Goal: Task Accomplishment & Management: Manage account settings

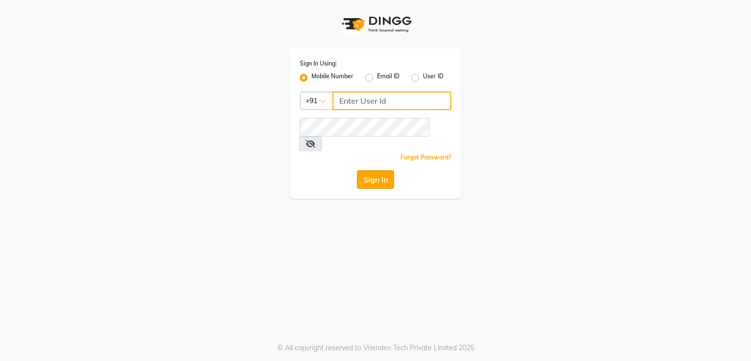
type input "9383215183"
click at [381, 170] on button "Sign In" at bounding box center [375, 179] width 37 height 19
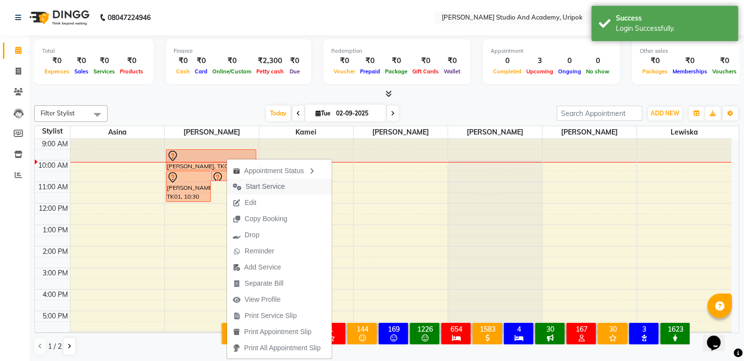
click at [258, 189] on span "Start Service" at bounding box center [264, 186] width 39 height 10
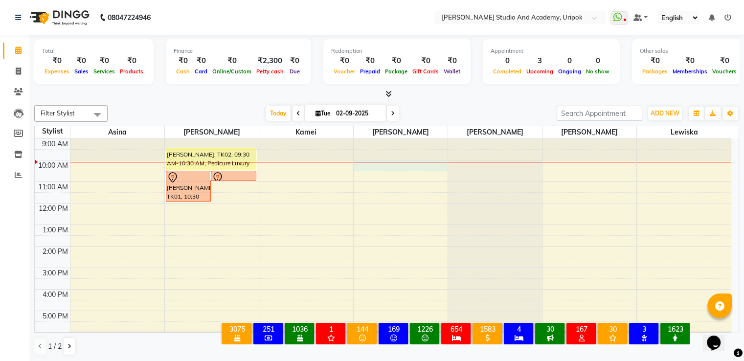
click at [378, 168] on div "9:00 AM 10:00 AM 11:00 AM 12:00 PM 1:00 PM 2:00 PM 3:00 PM 4:00 PM 5:00 PM 6:00…" at bounding box center [383, 246] width 696 height 215
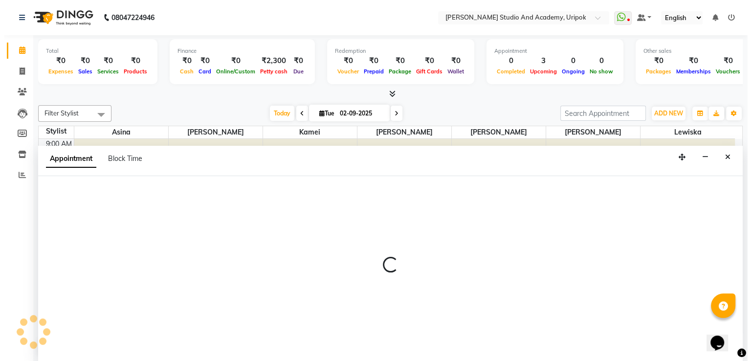
scroll to position [0, 0]
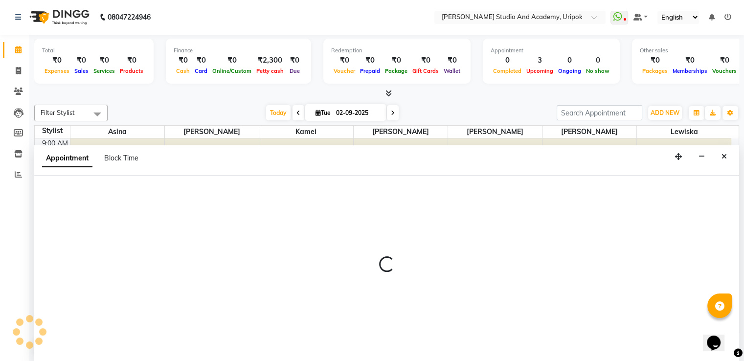
select select "29614"
select select "tentative"
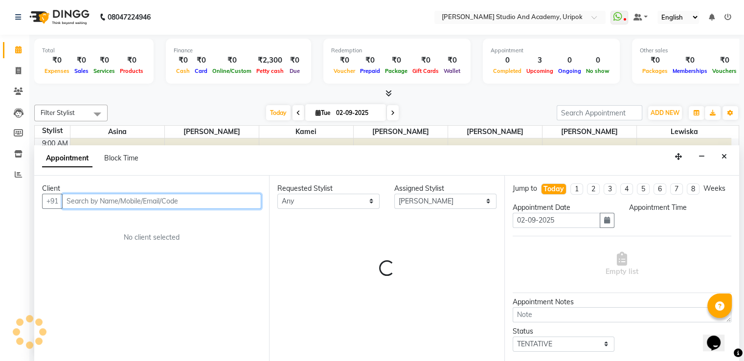
select select "600"
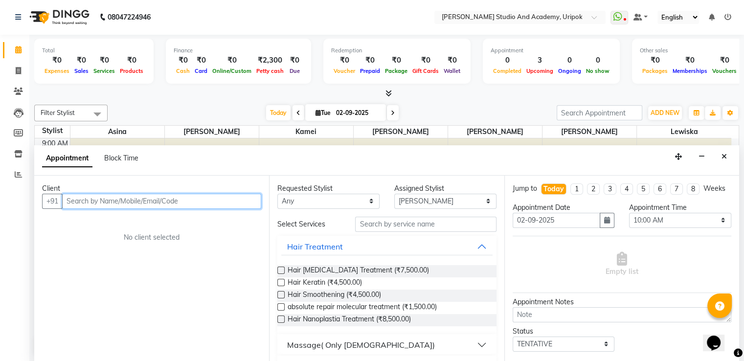
click at [185, 200] on input "text" at bounding box center [161, 201] width 199 height 15
type input "9774496644"
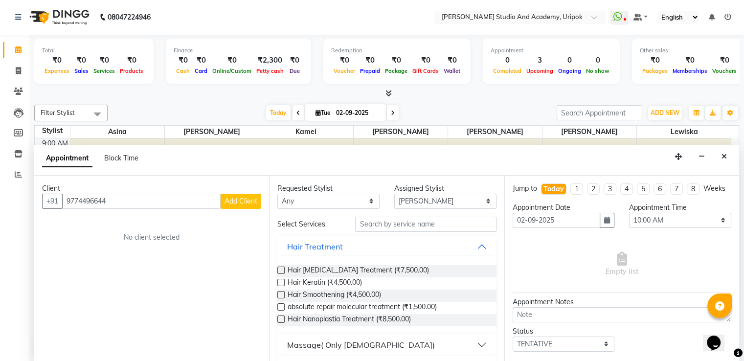
click at [246, 195] on button "Add Client" at bounding box center [241, 201] width 41 height 15
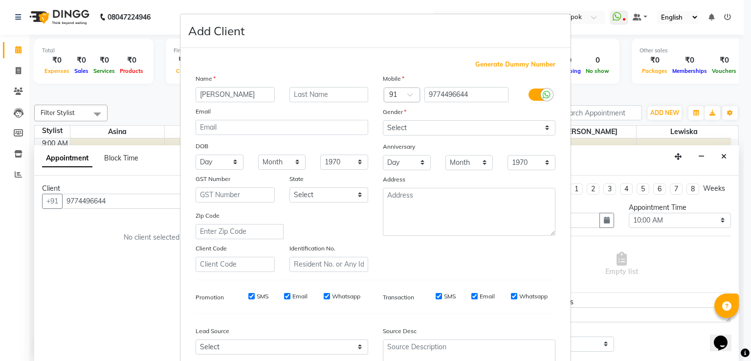
type input "[PERSON_NAME]"
click at [454, 129] on select "Select [DEMOGRAPHIC_DATA] [DEMOGRAPHIC_DATA] Other Prefer Not To Say" at bounding box center [469, 127] width 173 height 15
select select "[DEMOGRAPHIC_DATA]"
click at [383, 121] on select "Select [DEMOGRAPHIC_DATA] [DEMOGRAPHIC_DATA] Other Prefer Not To Say" at bounding box center [469, 127] width 173 height 15
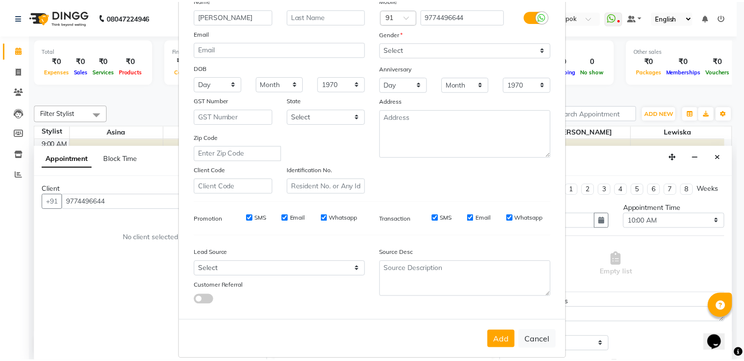
scroll to position [95, 0]
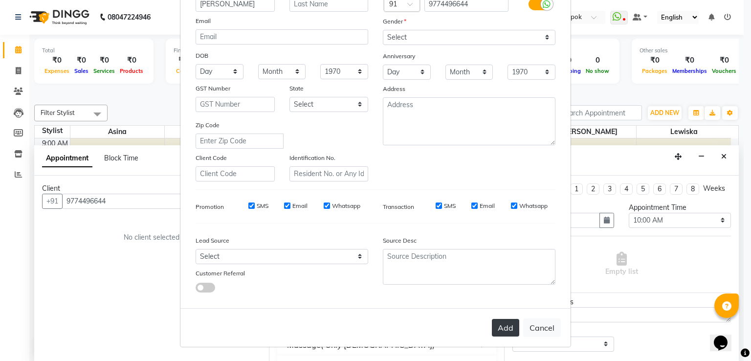
click at [505, 331] on button "Add" at bounding box center [505, 328] width 27 height 18
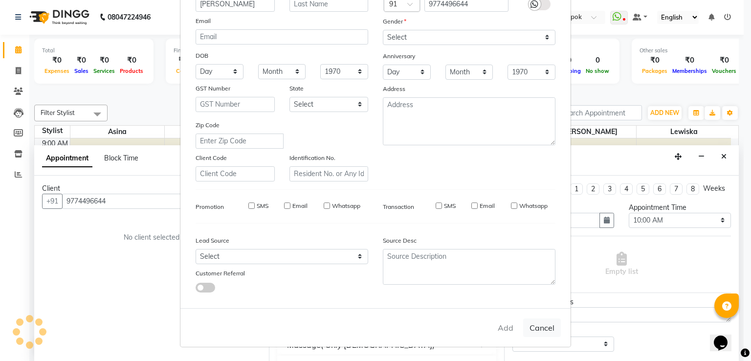
type input "97******44"
select select
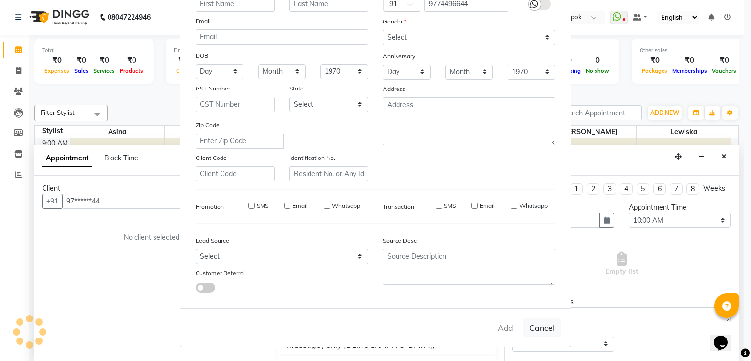
select select
checkbox input "false"
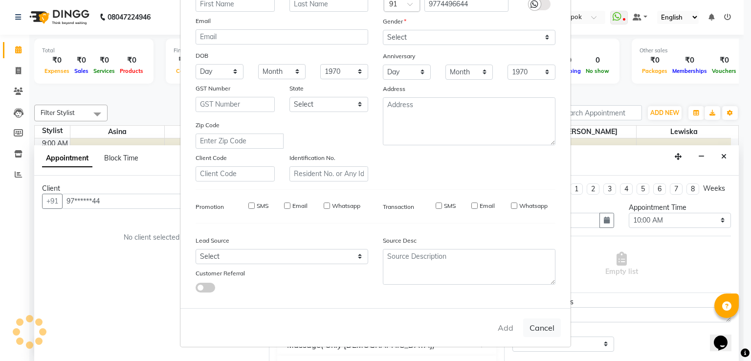
checkbox input "false"
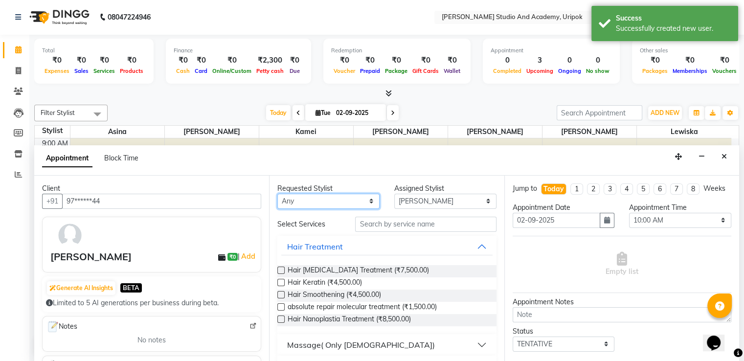
click at [357, 198] on select "Any [PERSON_NAME] [PERSON_NAME] Maimom [PERSON_NAME] [PERSON_NAME]" at bounding box center [328, 201] width 102 height 15
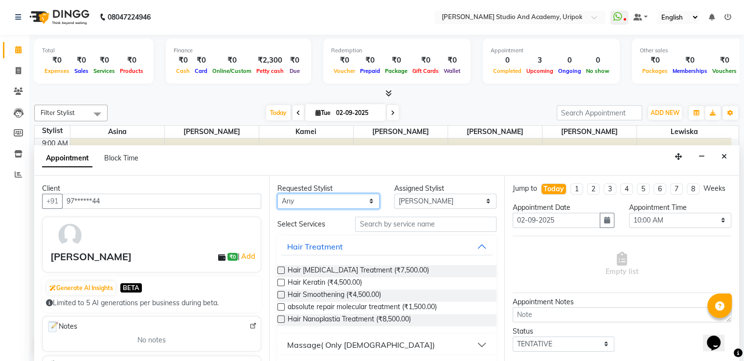
select select "29614"
click at [277, 194] on select "Any [PERSON_NAME] [PERSON_NAME] Maimom [PERSON_NAME] [PERSON_NAME]" at bounding box center [328, 201] width 102 height 15
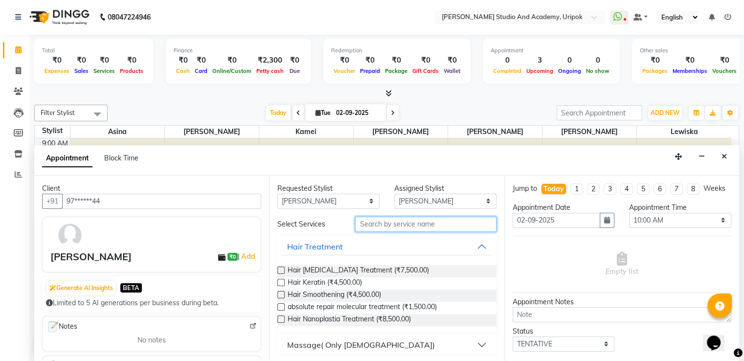
click at [383, 225] on input "text" at bounding box center [425, 224] width 141 height 15
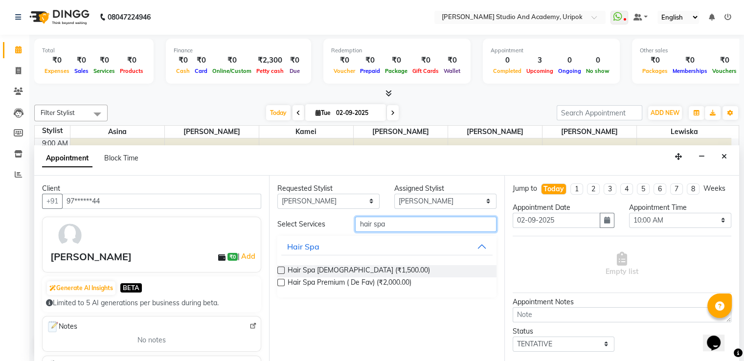
type input "hair spa"
click at [280, 269] on label at bounding box center [280, 269] width 7 height 7
click at [280, 269] on input "checkbox" at bounding box center [280, 271] width 6 height 6
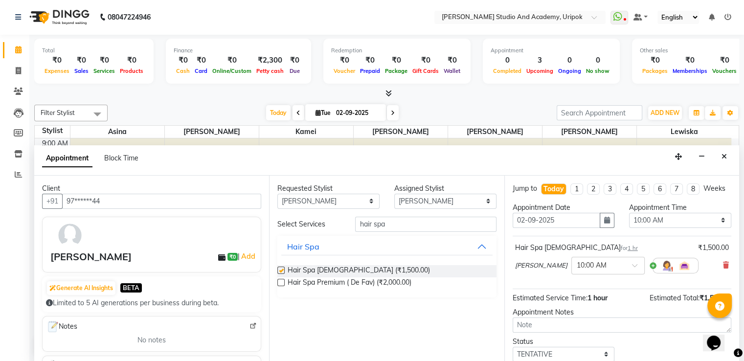
checkbox input "false"
click at [576, 270] on input "text" at bounding box center [597, 265] width 43 height 10
click at [572, 309] on div "10:30 AM" at bounding box center [608, 301] width 72 height 18
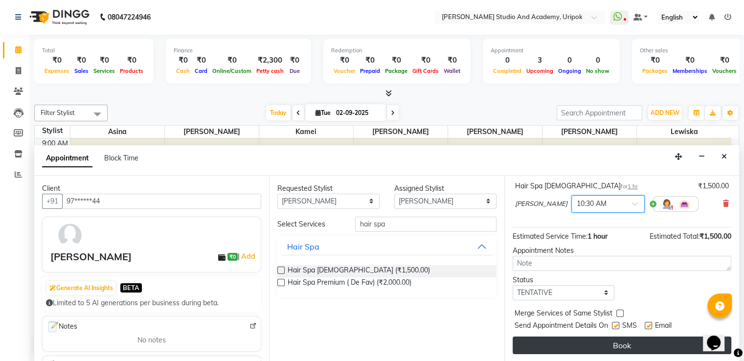
click at [624, 345] on button "Book" at bounding box center [621, 345] width 219 height 18
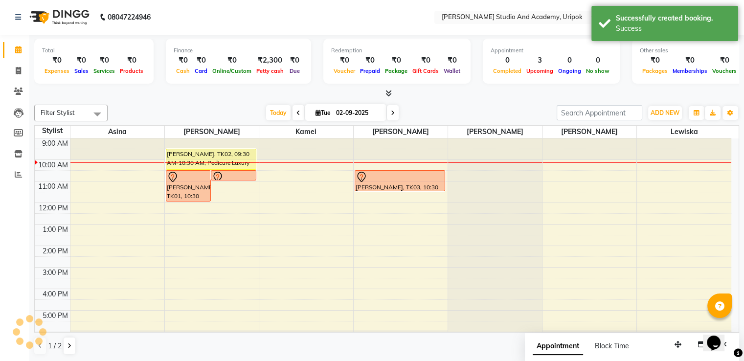
scroll to position [0, 0]
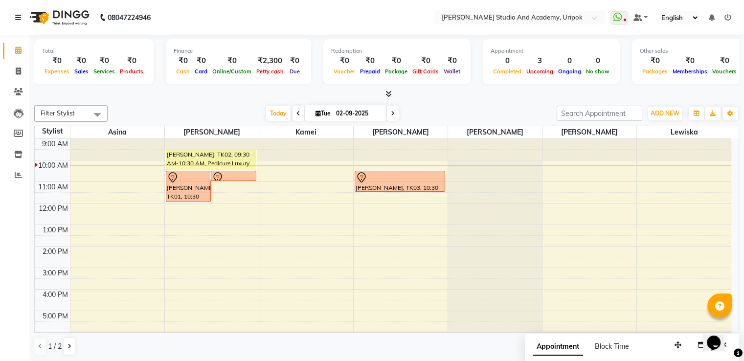
click at [296, 110] on icon at bounding box center [298, 113] width 4 height 6
type input "[DATE]"
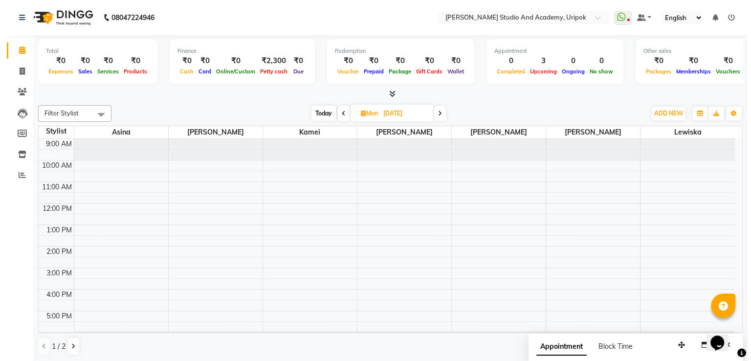
scroll to position [19, 0]
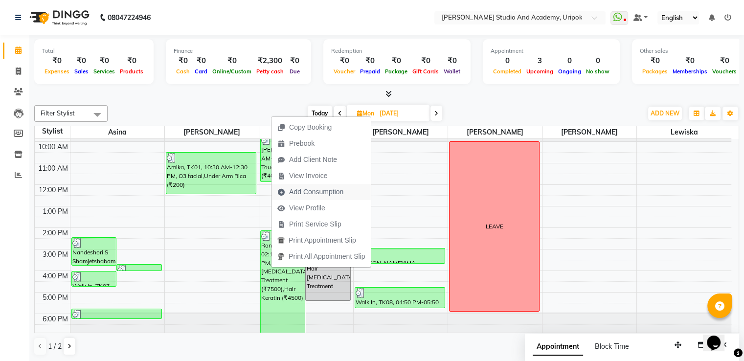
click at [306, 193] on span "Add Consumption" at bounding box center [316, 192] width 54 height 10
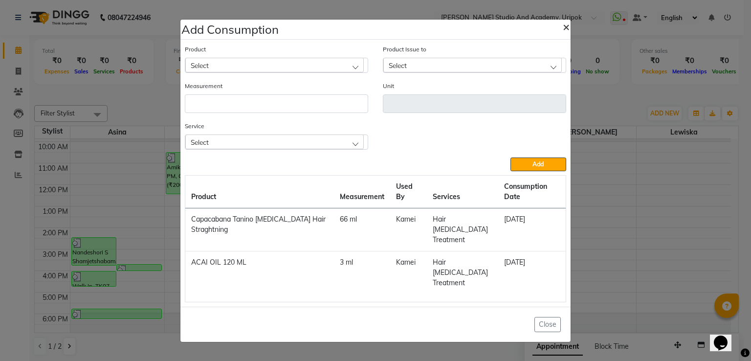
click at [566, 34] on span "×" at bounding box center [566, 26] width 7 height 15
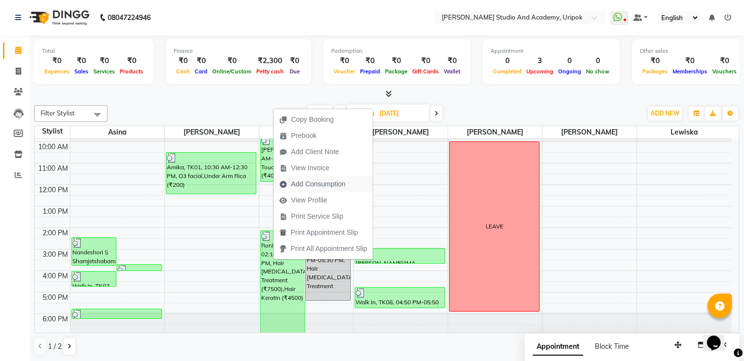
click at [301, 185] on span "Add Consumption" at bounding box center [318, 184] width 54 height 10
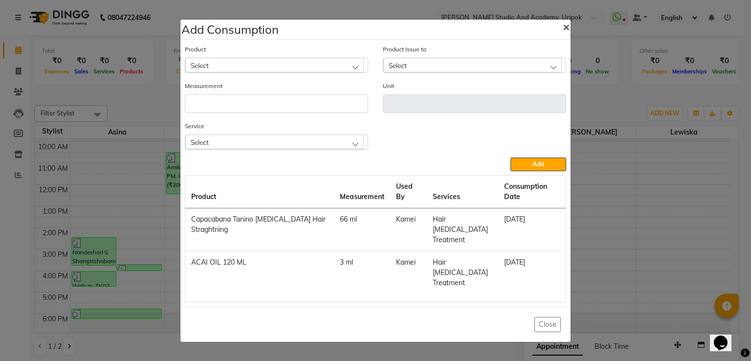
click at [567, 34] on span "×" at bounding box center [566, 26] width 7 height 15
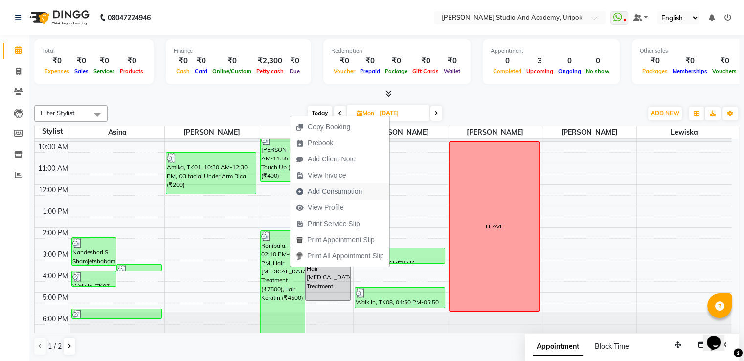
click at [351, 188] on span "Add Consumption" at bounding box center [335, 191] width 54 height 10
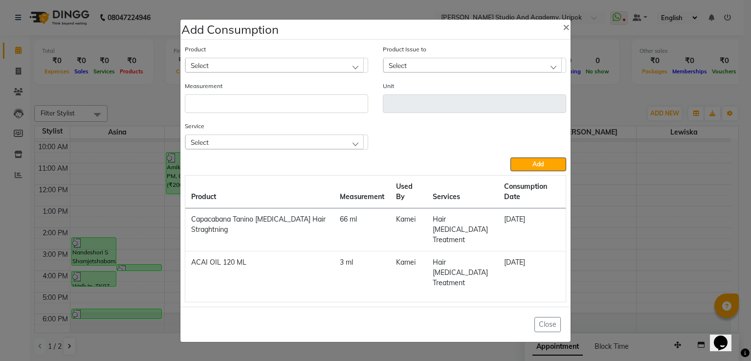
click at [273, 72] on div "Select" at bounding box center [274, 65] width 178 height 15
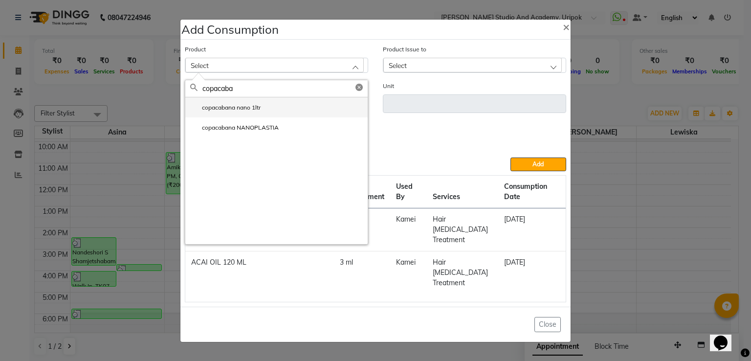
type input "copacaba"
click at [259, 112] on label "copacabana nano 1ltr" at bounding box center [225, 107] width 70 height 9
type input "ml"
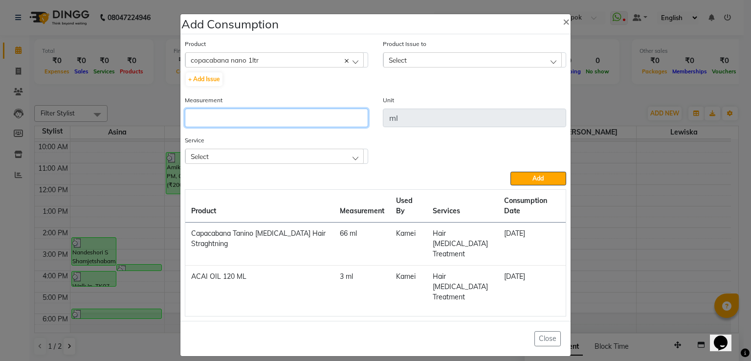
click at [255, 118] on input "number" at bounding box center [276, 118] width 183 height 19
click at [356, 157] on div "Select" at bounding box center [274, 156] width 178 height 15
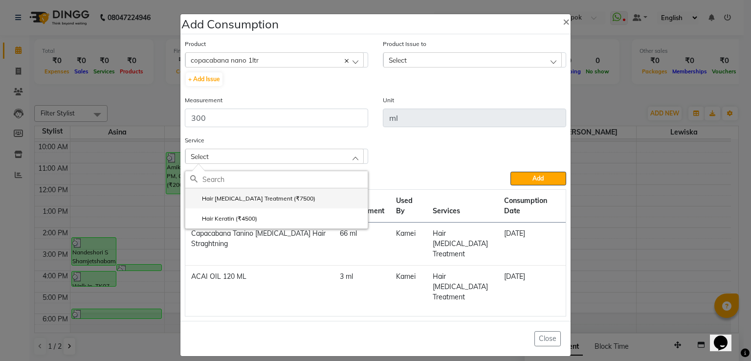
click at [277, 203] on label "Hair [MEDICAL_DATA] Treatment (₹7500)" at bounding box center [252, 198] width 125 height 9
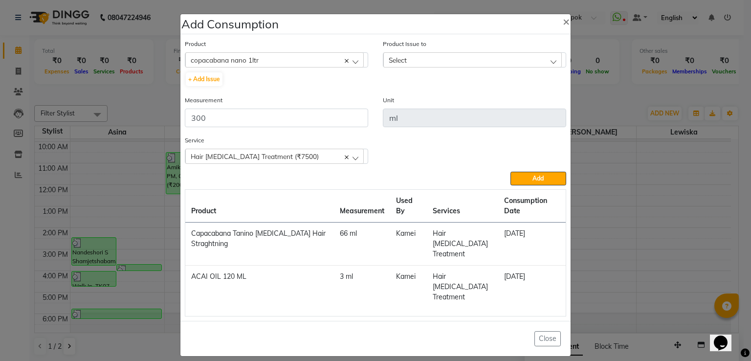
click at [394, 63] on span "Select" at bounding box center [398, 60] width 18 height 8
click at [406, 103] on li "[DATE], Issued to: [PERSON_NAME], Balance: 200" at bounding box center [474, 102] width 182 height 20
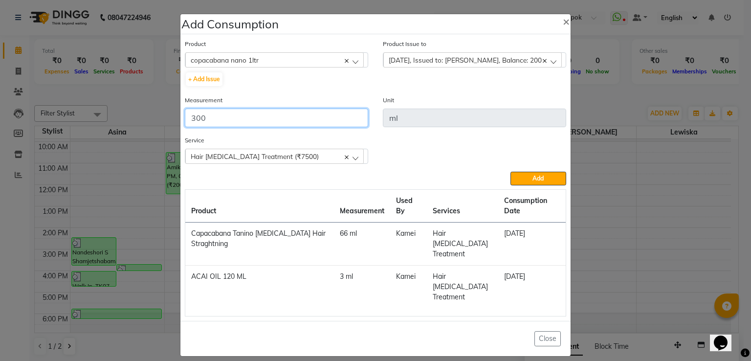
click at [196, 123] on input "300" at bounding box center [276, 118] width 183 height 19
type input "200"
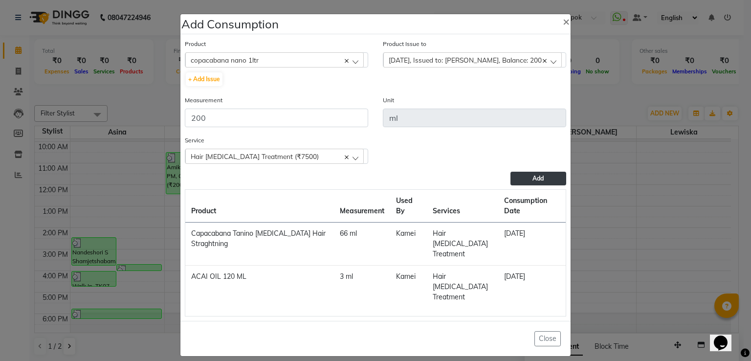
click at [553, 183] on button "Add" at bounding box center [538, 179] width 56 height 14
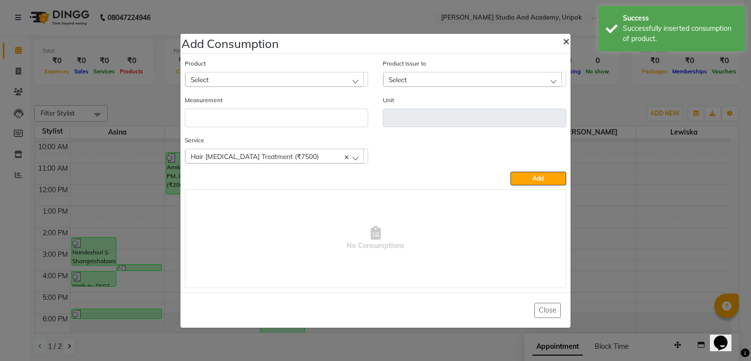
click at [564, 40] on span "×" at bounding box center [566, 40] width 7 height 15
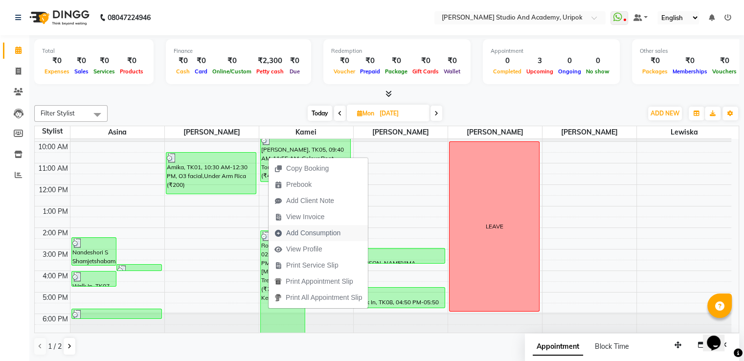
click at [313, 228] on span "Add Consumption" at bounding box center [313, 233] width 54 height 10
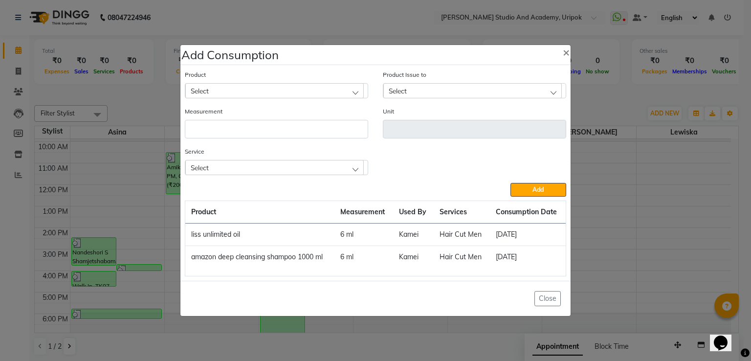
click at [236, 93] on div "Select" at bounding box center [274, 90] width 178 height 15
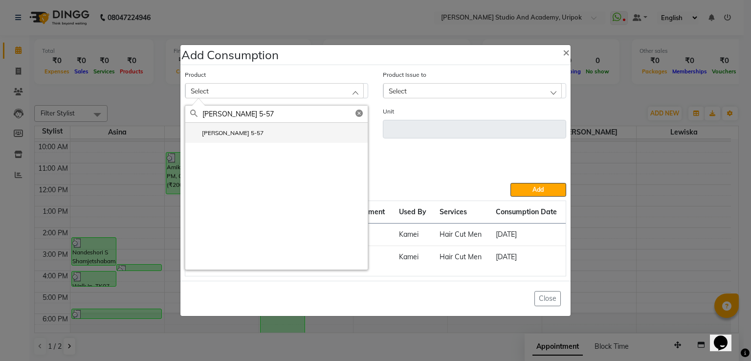
type input "[PERSON_NAME] 5-57"
click at [232, 131] on label "[PERSON_NAME] 5-57" at bounding box center [226, 133] width 73 height 9
type input "ml"
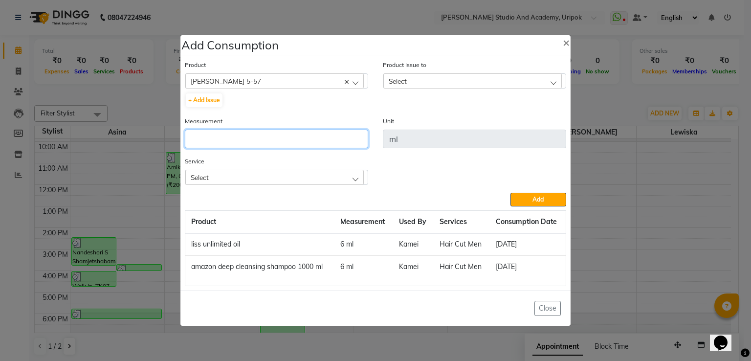
click at [236, 133] on input "number" at bounding box center [276, 139] width 183 height 19
type input "40"
click at [417, 77] on div "Select" at bounding box center [472, 80] width 178 height 15
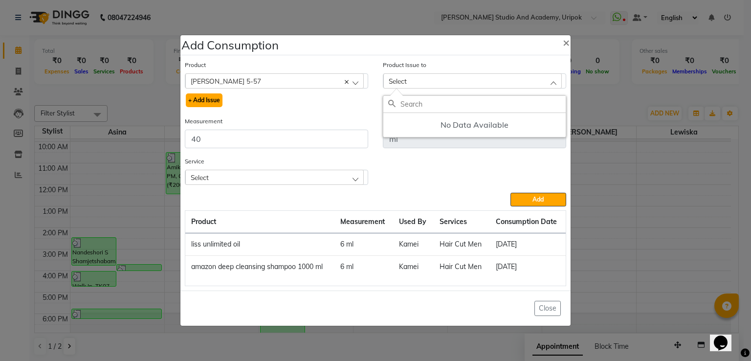
click at [206, 103] on button "+ Add Issue" at bounding box center [204, 100] width 37 height 14
select select
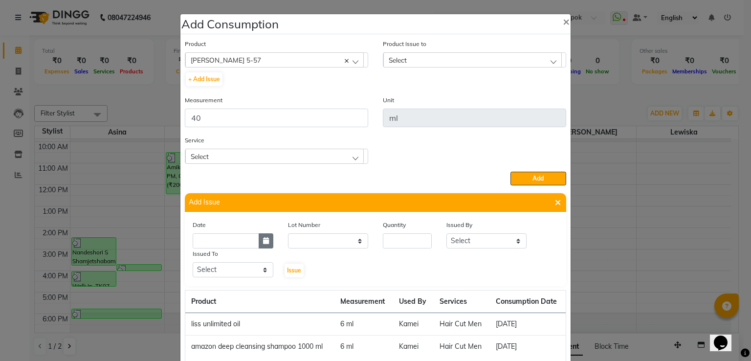
click at [265, 247] on button "button" at bounding box center [266, 240] width 15 height 15
select select "9"
select select "2025"
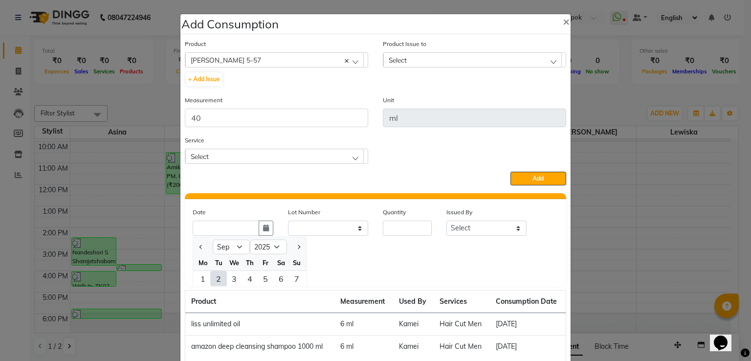
click at [215, 279] on div "2" at bounding box center [219, 279] width 16 height 16
type input "02-09-2025"
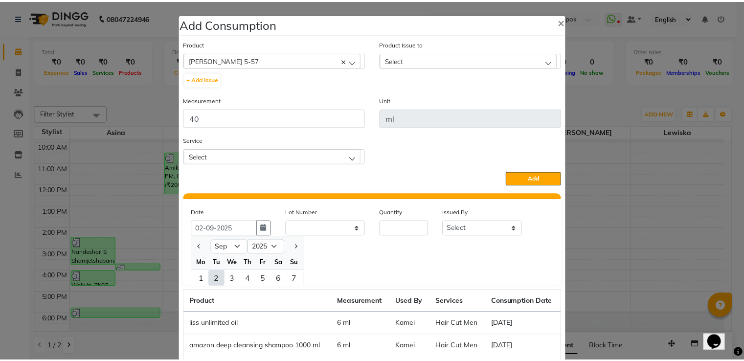
scroll to position [0, 0]
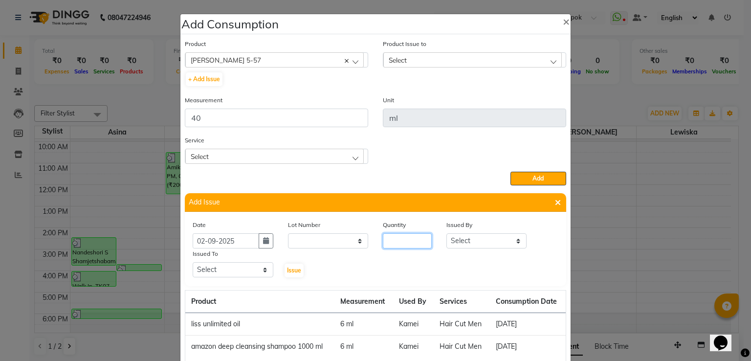
click at [420, 241] on input "number" at bounding box center [407, 240] width 49 height 15
type input "1"
click at [466, 244] on select "Select Asina [PERSON_NAME] [PERSON_NAME] [PERSON_NAME]" at bounding box center [486, 240] width 81 height 15
click at [446, 235] on select "Select Asina [PERSON_NAME] [PERSON_NAME] [PERSON_NAME]" at bounding box center [486, 240] width 81 height 15
click at [484, 239] on select "Select Asina [PERSON_NAME] [PERSON_NAME] [PERSON_NAME]" at bounding box center [486, 240] width 81 height 15
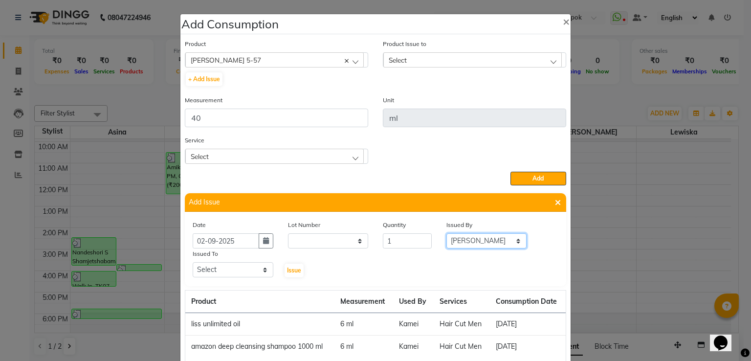
select select "29615"
click at [446, 235] on select "Select Asina [PERSON_NAME] [PERSON_NAME] [PERSON_NAME]" at bounding box center [486, 240] width 81 height 15
click at [256, 268] on select "Select Asina [PERSON_NAME] [PERSON_NAME] [PERSON_NAME]" at bounding box center [233, 269] width 81 height 15
select select "29583"
click at [193, 265] on select "Select Asina [PERSON_NAME] [PERSON_NAME] [PERSON_NAME]" at bounding box center [233, 269] width 81 height 15
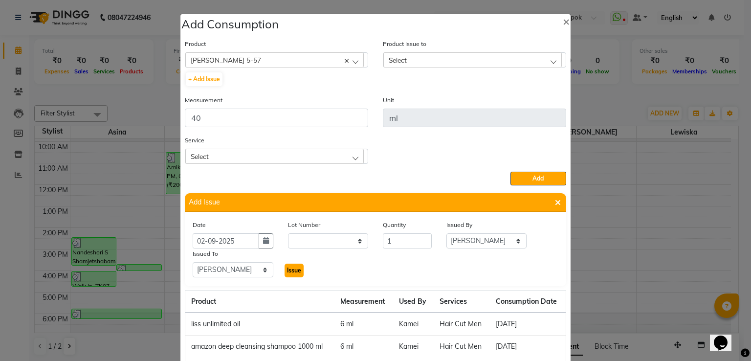
click at [288, 277] on button "Issue" at bounding box center [294, 271] width 19 height 14
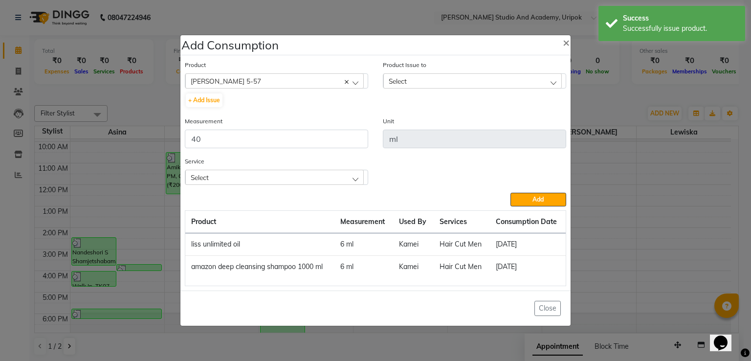
click at [408, 85] on div "Select" at bounding box center [472, 80] width 178 height 15
click at [416, 121] on label "[DATE], Issued to: [PERSON_NAME], Balance: 60" at bounding box center [459, 123] width 143 height 9
click at [520, 199] on button "Add" at bounding box center [538, 200] width 56 height 14
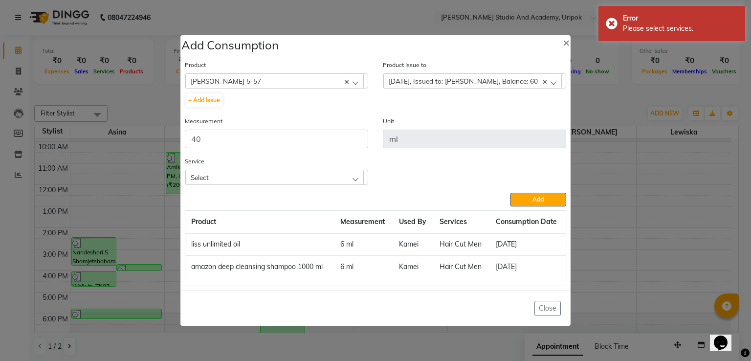
click at [298, 78] on div "[PERSON_NAME] 5-57" at bounding box center [274, 80] width 178 height 15
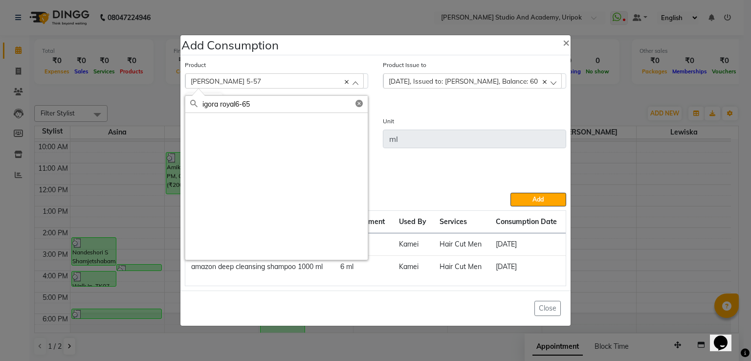
click at [236, 105] on input "igora royal6-65" at bounding box center [284, 104] width 165 height 17
click at [254, 106] on input "[PERSON_NAME] 6-65" at bounding box center [284, 104] width 165 height 17
type input "[PERSON_NAME] 6-65"
click at [237, 126] on label "[PERSON_NAME] 6-65" at bounding box center [226, 123] width 73 height 9
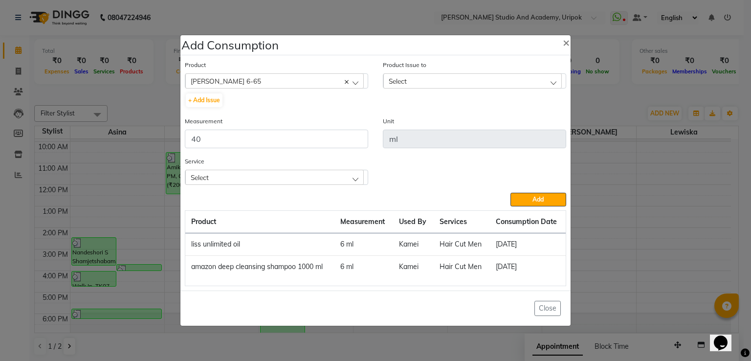
click at [392, 79] on span "Select" at bounding box center [398, 81] width 18 height 8
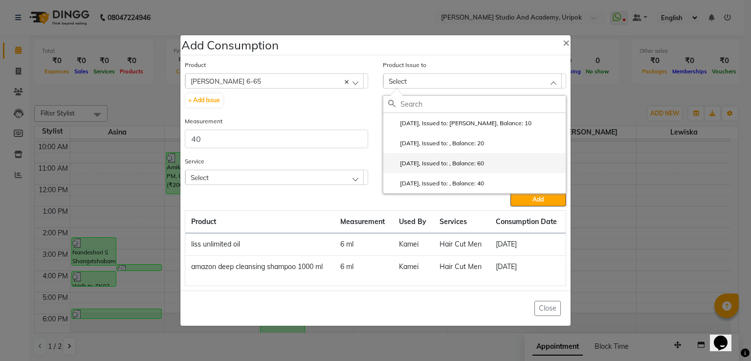
click at [427, 159] on label "[DATE], Issued to: , Balance: 60" at bounding box center [436, 163] width 96 height 9
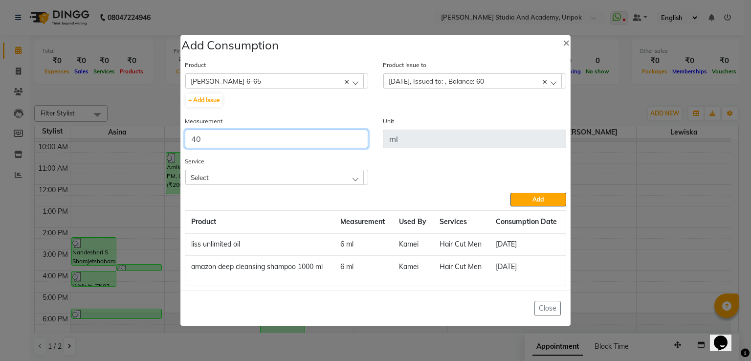
click at [282, 141] on input "40" at bounding box center [276, 139] width 183 height 19
click at [328, 187] on div "Service Select Colour Root Touch Up (₹1500) Hair Cut Men (₹400)" at bounding box center [276, 174] width 198 height 37
click at [328, 183] on div "Select" at bounding box center [274, 177] width 178 height 15
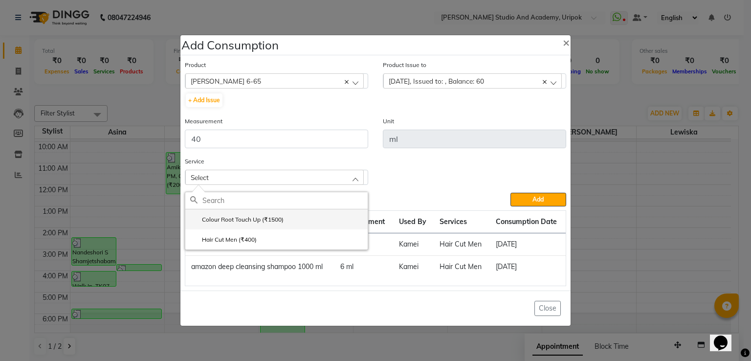
click at [286, 220] on li "Colour Root Touch Up (₹1500)" at bounding box center [276, 219] width 182 height 20
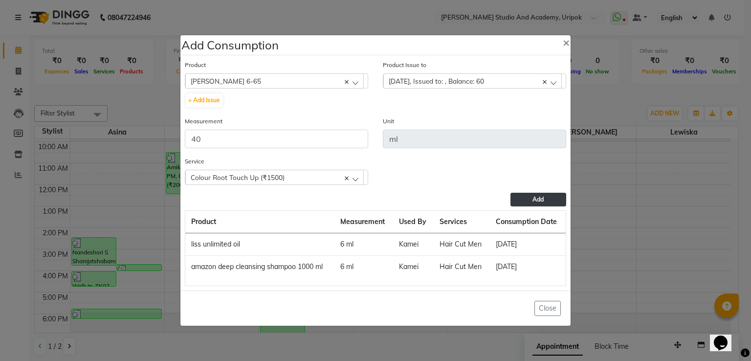
click at [512, 198] on button "Add" at bounding box center [538, 200] width 56 height 14
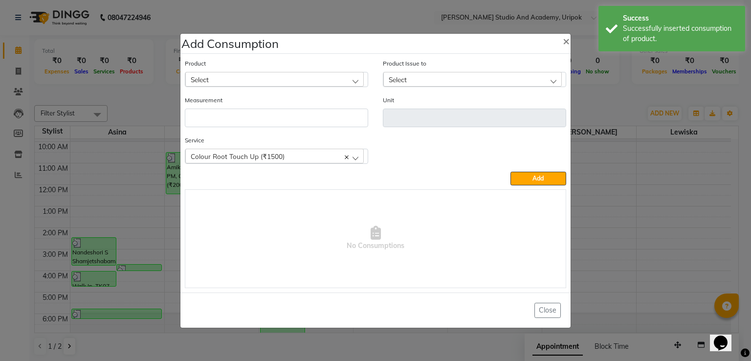
click at [270, 83] on div "Select" at bounding box center [274, 79] width 178 height 15
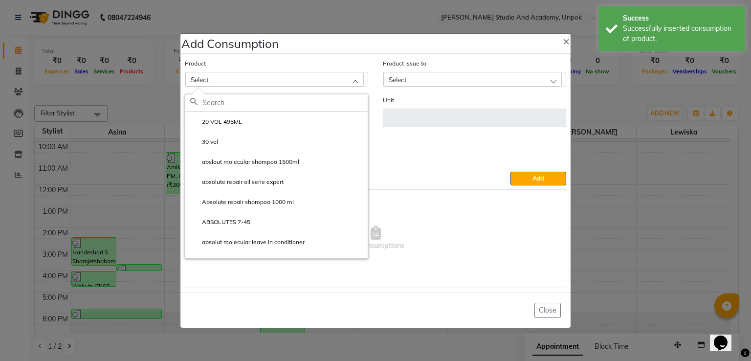
click at [248, 94] on input "text" at bounding box center [284, 102] width 165 height 17
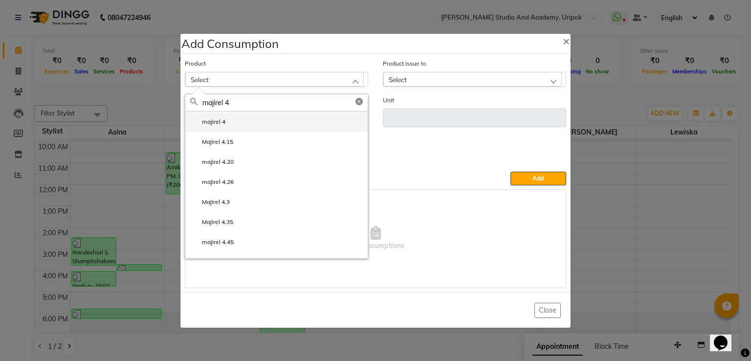
type input "majirel 4"
click at [227, 122] on li "majirel 4" at bounding box center [276, 121] width 182 height 20
type input "ml"
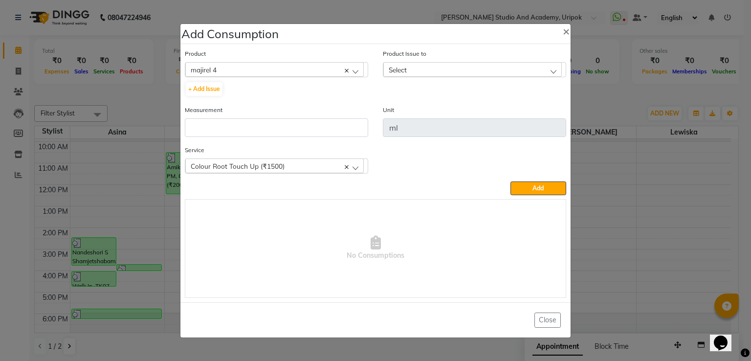
click at [420, 70] on div "Select" at bounding box center [472, 69] width 178 height 15
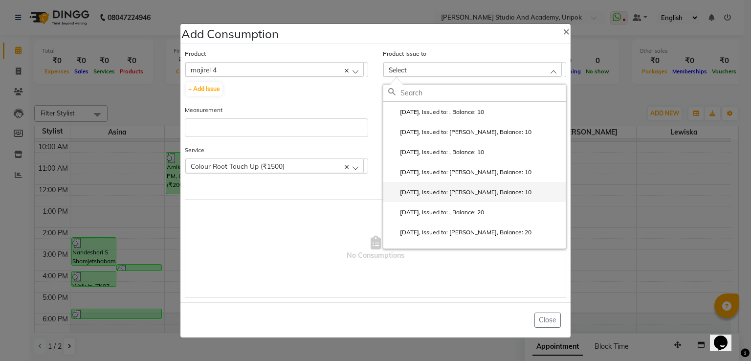
click at [441, 197] on label "[DATE], Issued to: [PERSON_NAME], Balance: 10" at bounding box center [459, 192] width 143 height 9
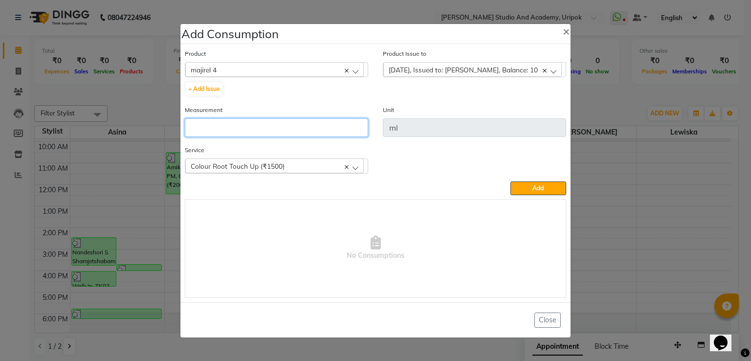
click at [286, 123] on input "number" at bounding box center [276, 127] width 183 height 19
type input "10"
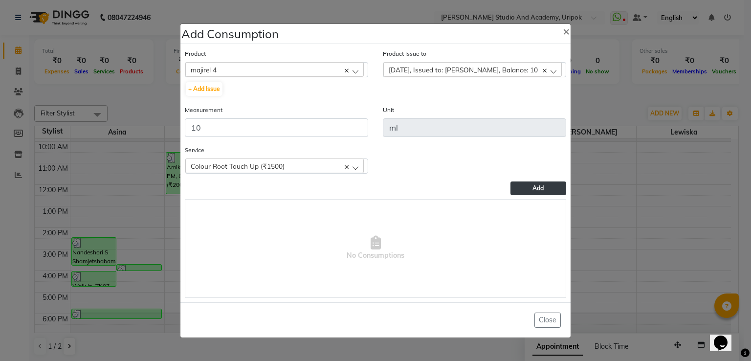
click at [531, 184] on button "Add" at bounding box center [538, 188] width 56 height 14
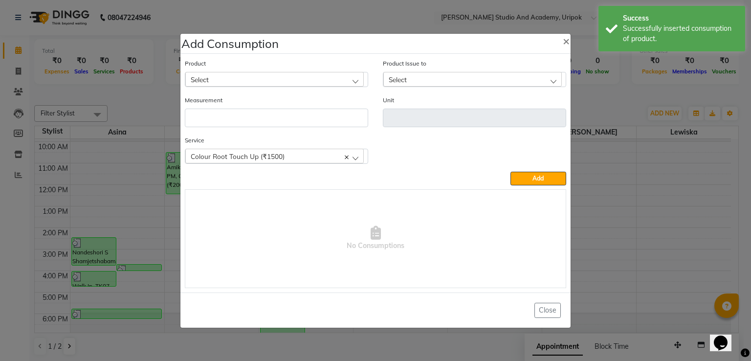
click at [233, 80] on div "Select" at bounding box center [274, 79] width 178 height 15
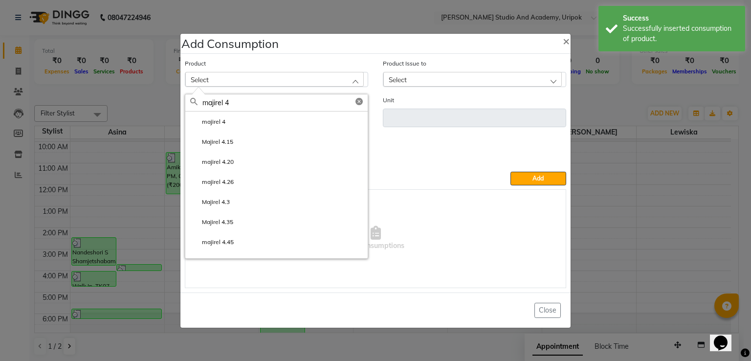
type input "majirel 4"
click at [398, 77] on span "Select" at bounding box center [398, 79] width 18 height 8
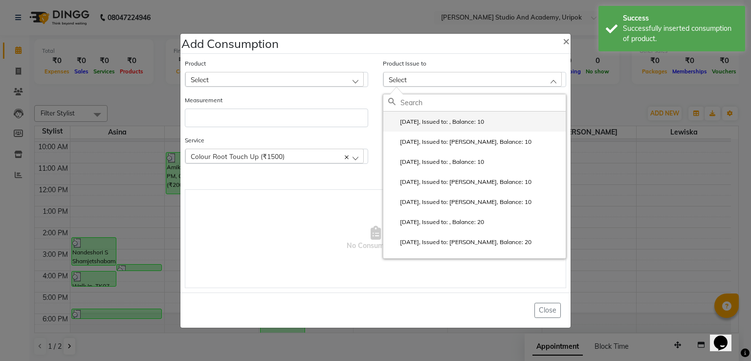
click at [430, 124] on label "[DATE], Issued to: , Balance: 10" at bounding box center [436, 121] width 96 height 9
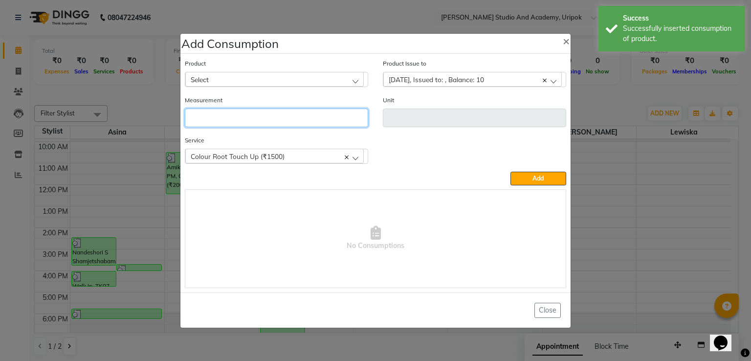
click at [272, 122] on input "number" at bounding box center [276, 118] width 183 height 19
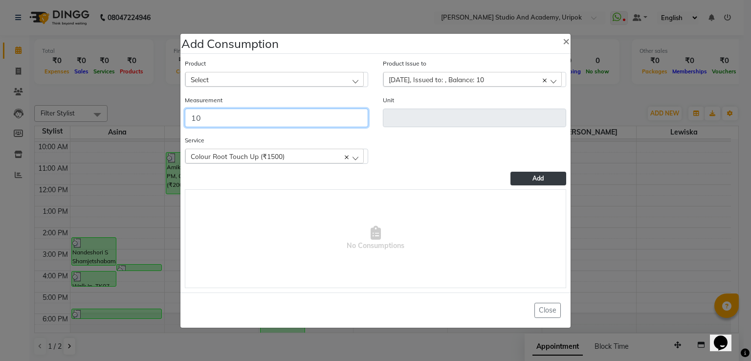
type input "10"
click at [557, 179] on button "Add" at bounding box center [538, 179] width 56 height 14
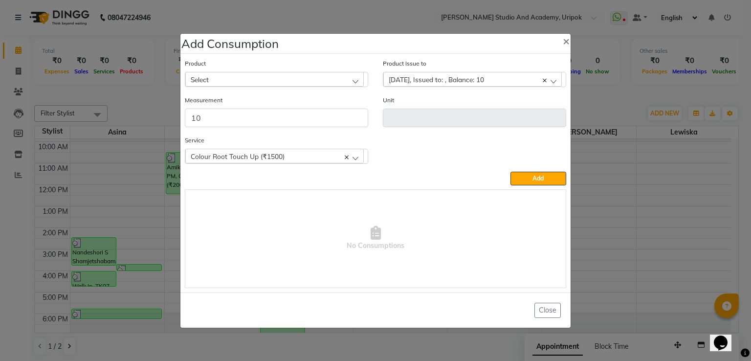
click at [220, 77] on div "Select" at bounding box center [274, 79] width 178 height 15
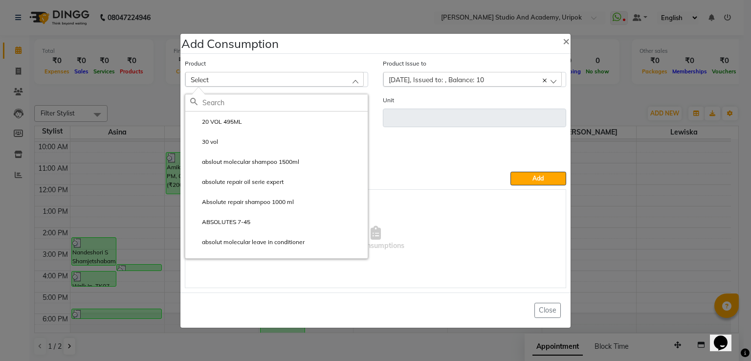
click at [225, 104] on input "text" at bounding box center [284, 102] width 165 height 17
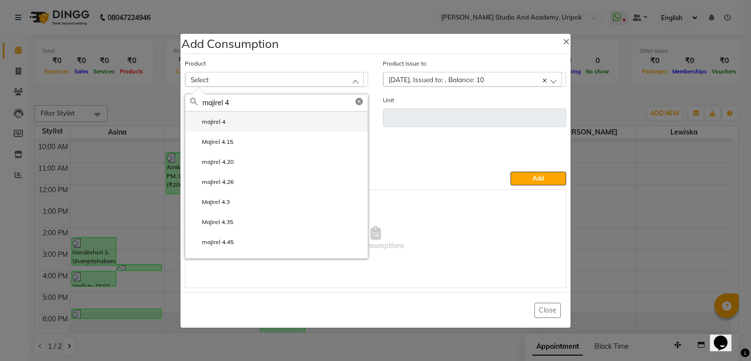
type input "majirel 4"
click at [195, 121] on label "majirel 4" at bounding box center [207, 121] width 35 height 9
type input "ml"
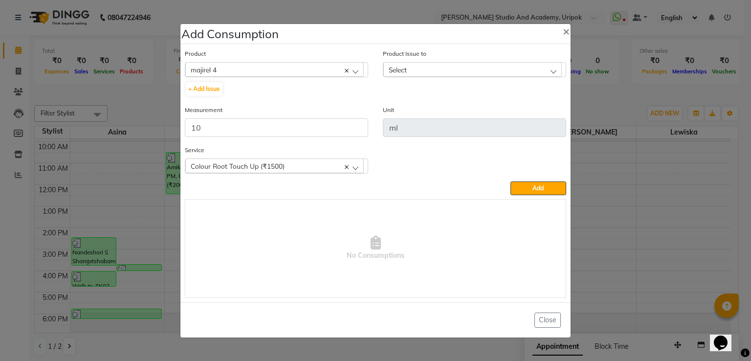
click at [430, 63] on div "Select" at bounding box center [472, 69] width 178 height 15
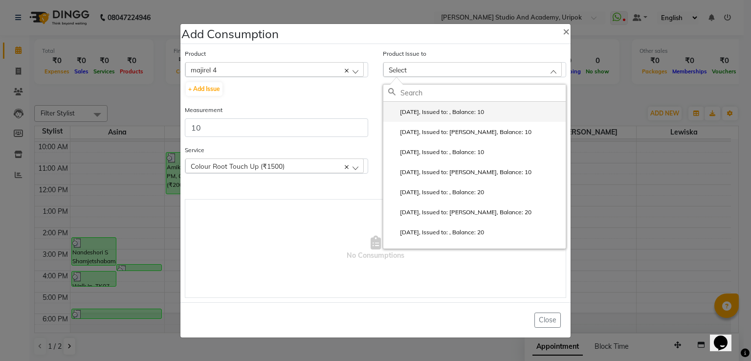
click at [441, 118] on li "[DATE], Issued to: , Balance: 10" at bounding box center [474, 112] width 182 height 20
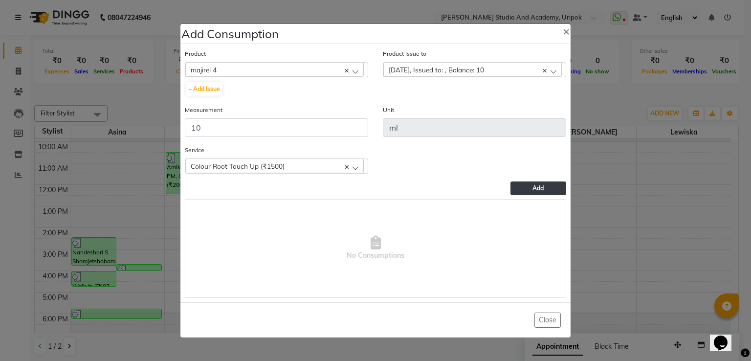
click at [552, 183] on button "Add" at bounding box center [538, 188] width 56 height 14
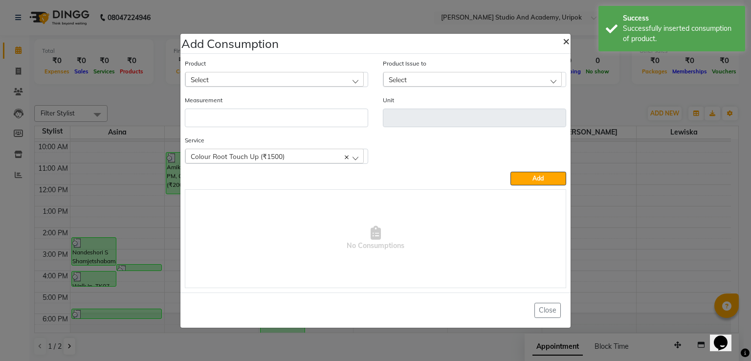
click at [564, 39] on span "×" at bounding box center [566, 40] width 7 height 15
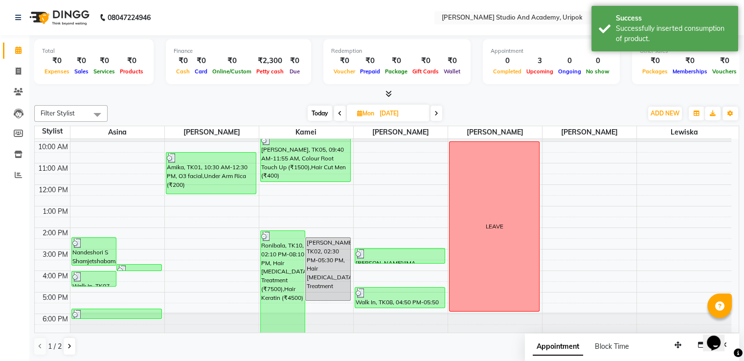
click at [324, 110] on span "Today" at bounding box center [320, 113] width 24 height 15
type input "02-09-2025"
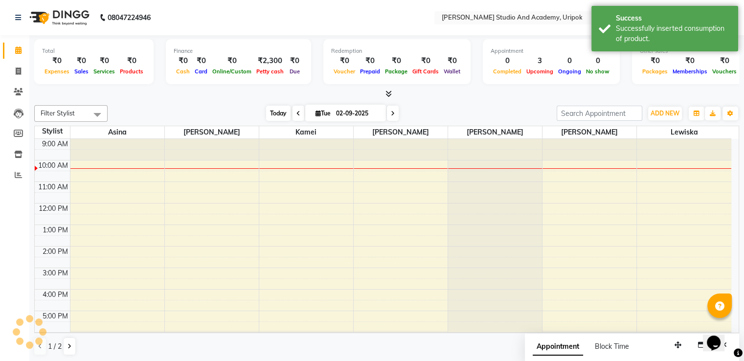
scroll to position [19, 0]
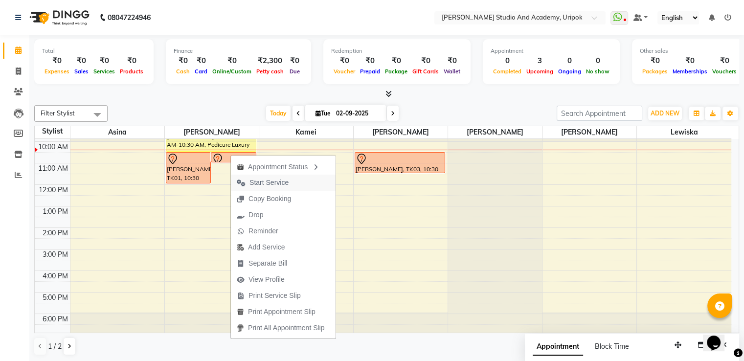
click at [265, 184] on span "Start Service" at bounding box center [268, 182] width 39 height 10
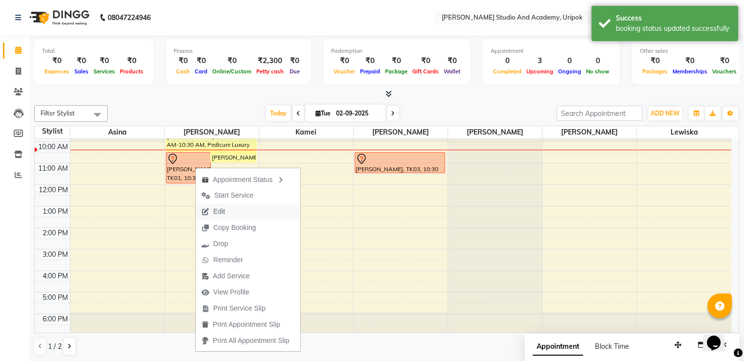
click at [223, 206] on span "Edit" at bounding box center [213, 211] width 35 height 16
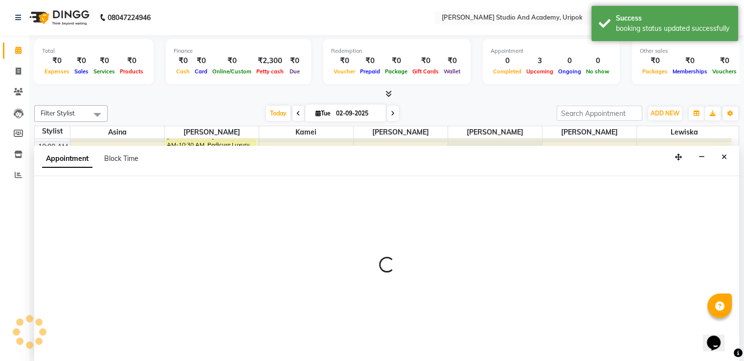
scroll to position [0, 0]
select select "tentative"
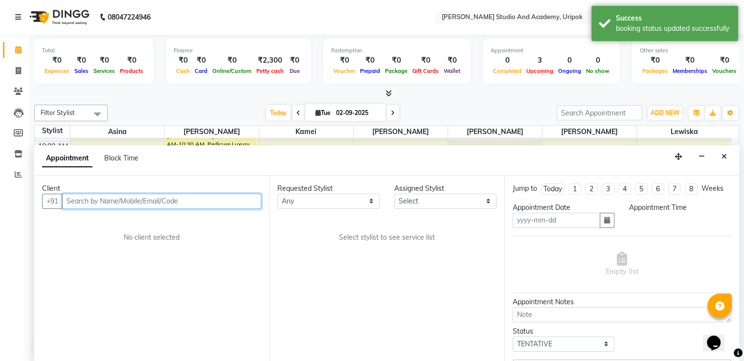
type input "02-09-2025"
select select "630"
select select "84642"
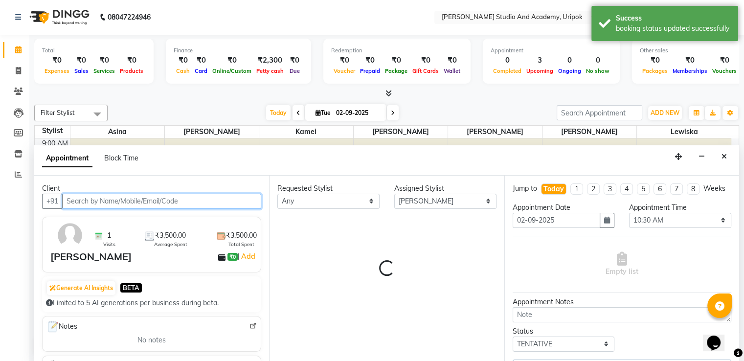
select select "2142"
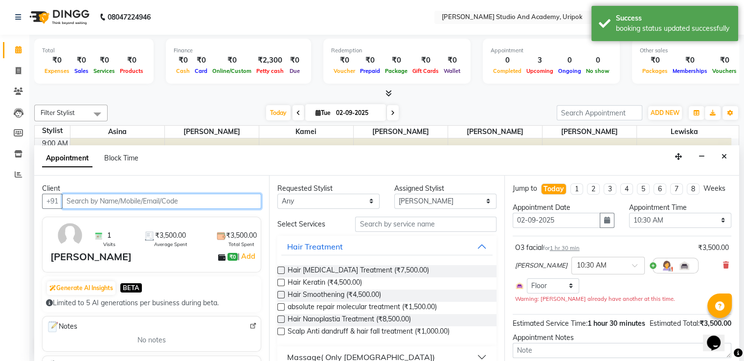
scroll to position [19, 0]
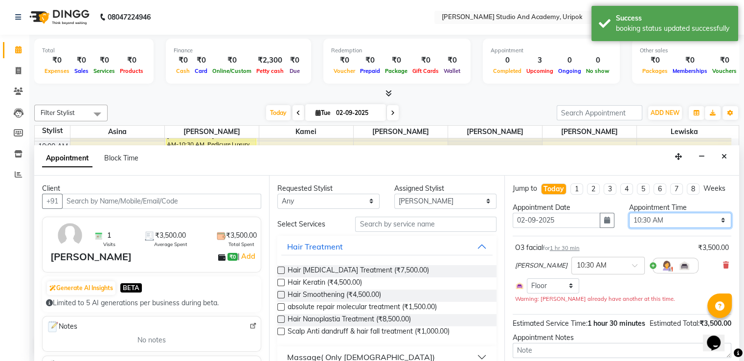
click at [641, 225] on select "Select 10:00 AM 10:30 AM 11:00 AM 11:30 AM 12:00 PM 12:30 PM 01:00 PM 01:30 PM …" at bounding box center [680, 220] width 102 height 15
select select "660"
click at [629, 221] on select "Select 10:00 AM 10:30 AM 11:00 AM 11:30 AM 12:00 PM 12:30 PM 01:00 PM 01:30 PM …" at bounding box center [680, 220] width 102 height 15
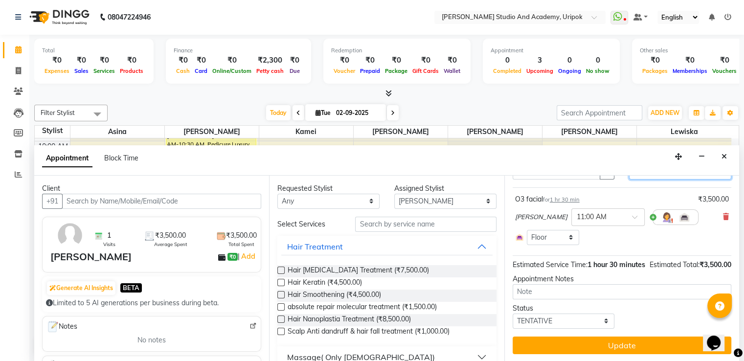
scroll to position [67, 0]
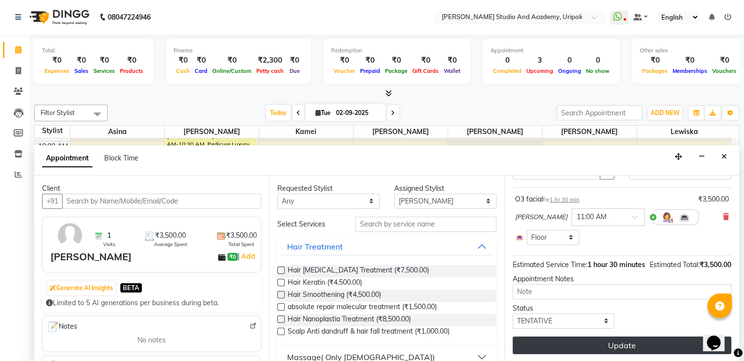
click at [612, 346] on button "Update" at bounding box center [621, 345] width 219 height 18
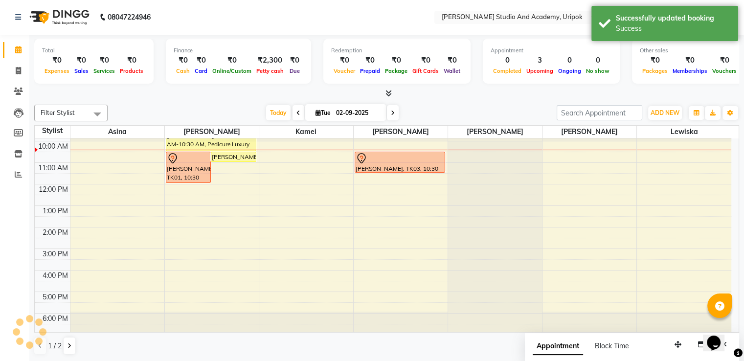
scroll to position [0, 0]
